Goal: Navigation & Orientation: Find specific page/section

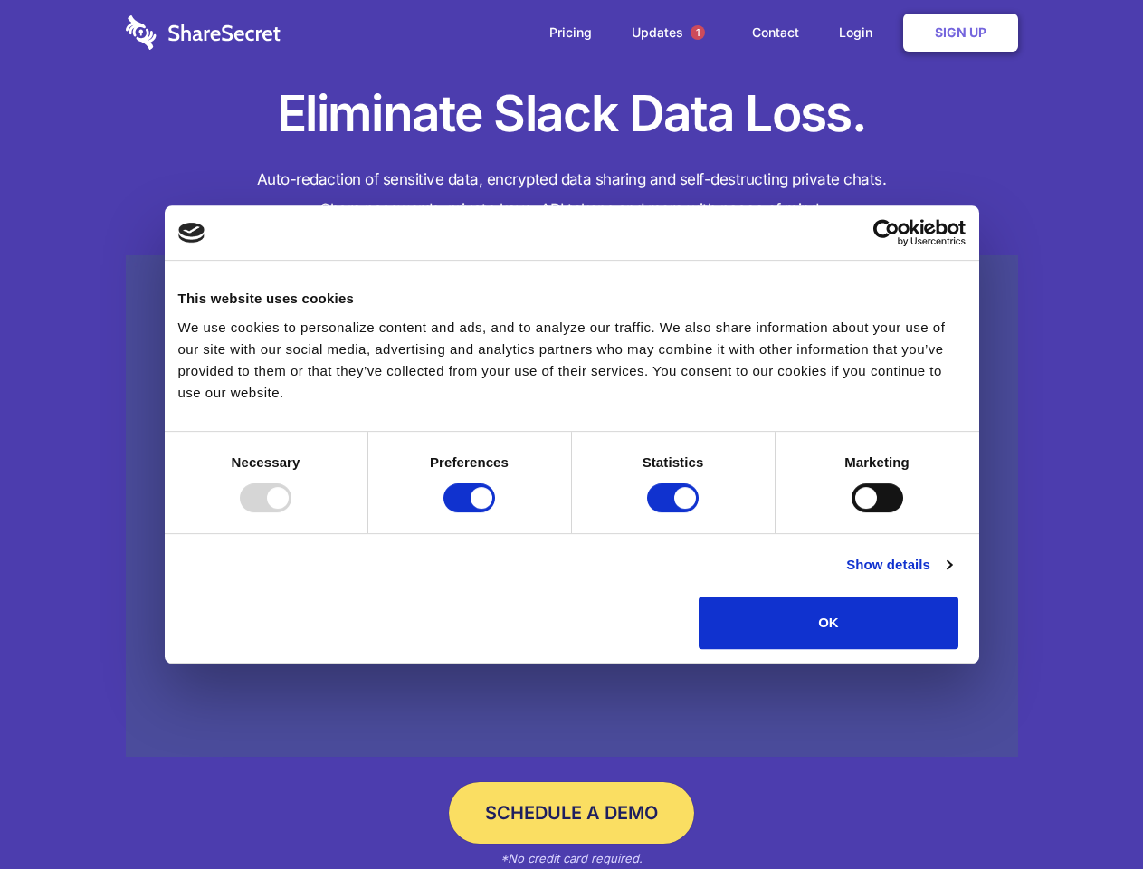
click at [291, 512] on div at bounding box center [266, 497] width 52 height 29
click at [495, 512] on input "Preferences" at bounding box center [469, 497] width 52 height 29
checkbox input "false"
click at [675, 512] on input "Statistics" at bounding box center [673, 497] width 52 height 29
checkbox input "false"
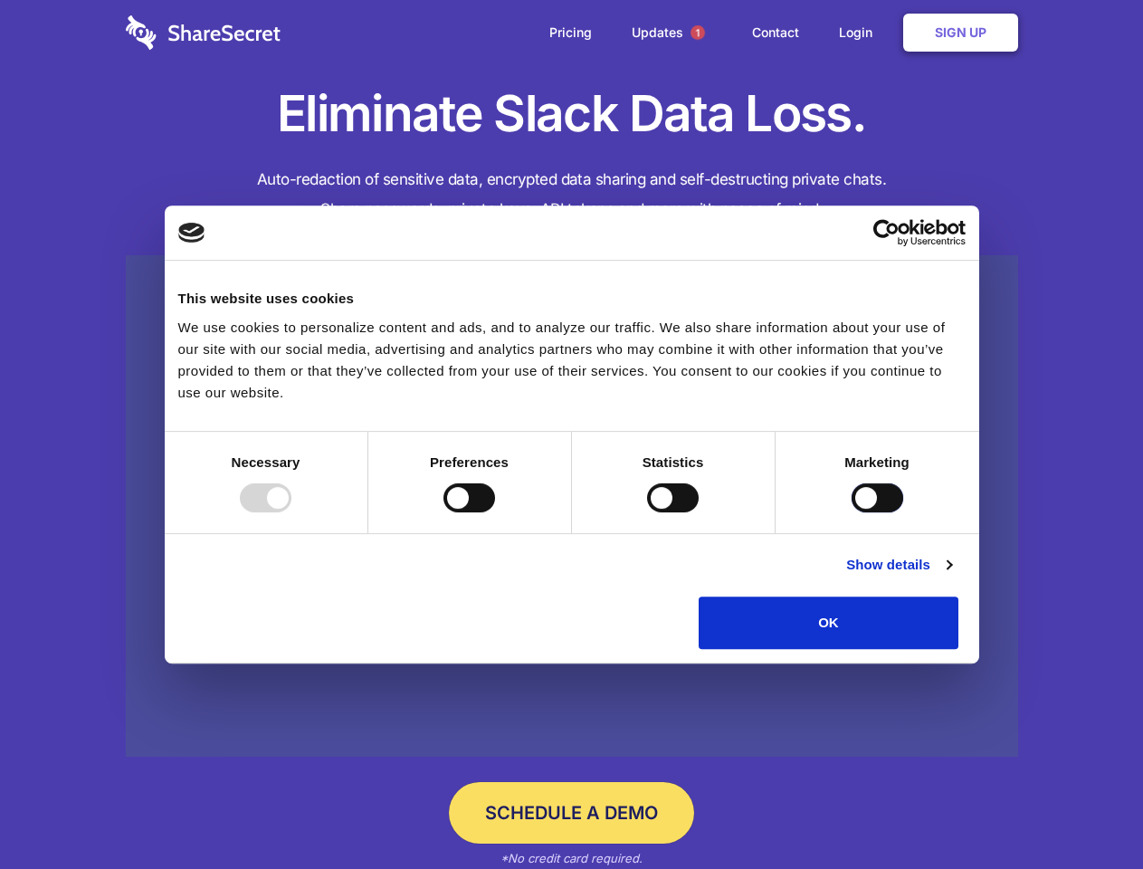
click at [851, 512] on input "Marketing" at bounding box center [877, 497] width 52 height 29
checkbox input "true"
click at [951, 575] on link "Show details" at bounding box center [898, 565] width 105 height 22
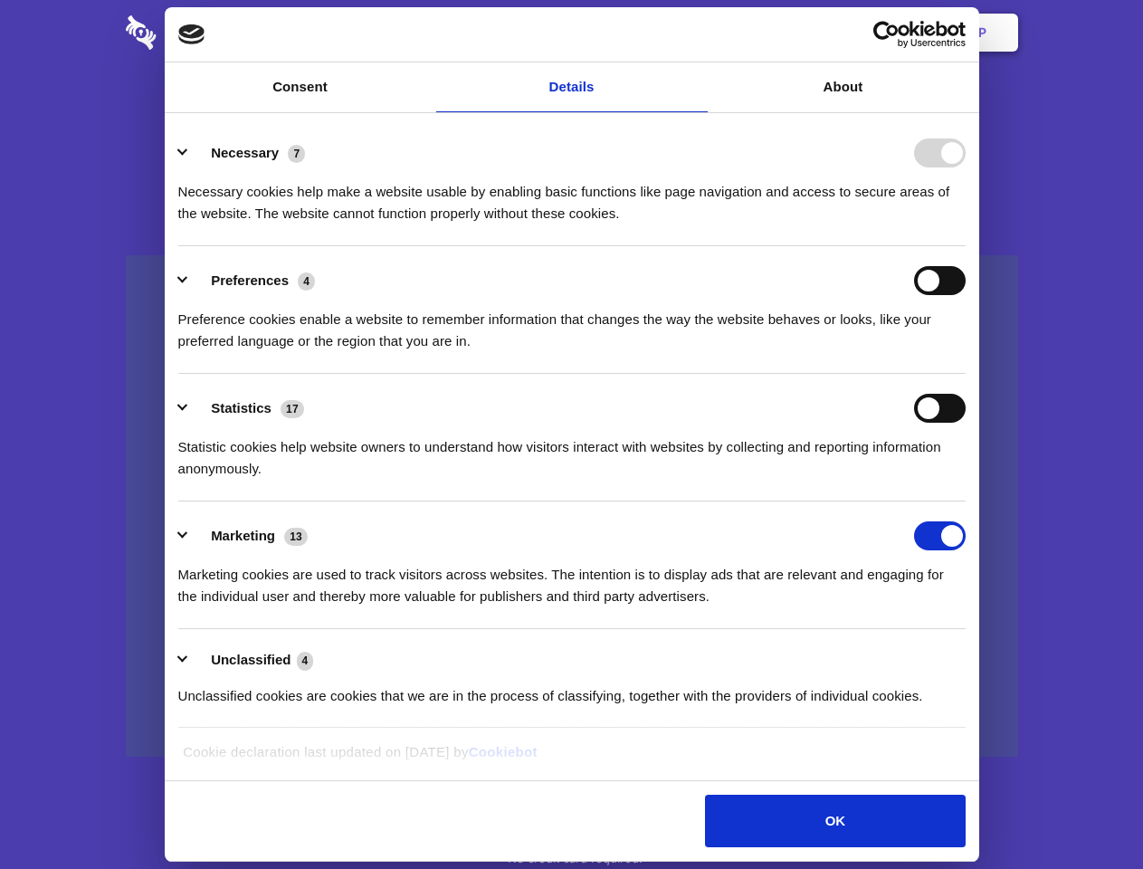
click at [974, 655] on ul "Necessary 7 Necessary cookies help make a website usable by enabling basic func…" at bounding box center [571, 424] width 804 height 610
click at [697, 33] on span "1" at bounding box center [697, 32] width 14 height 14
